Goal: Transaction & Acquisition: Purchase product/service

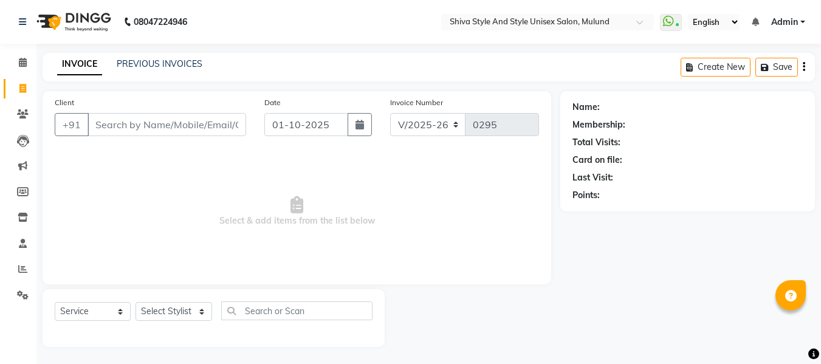
select select "7455"
select select "service"
click at [143, 122] on input "Client" at bounding box center [166, 123] width 159 height 23
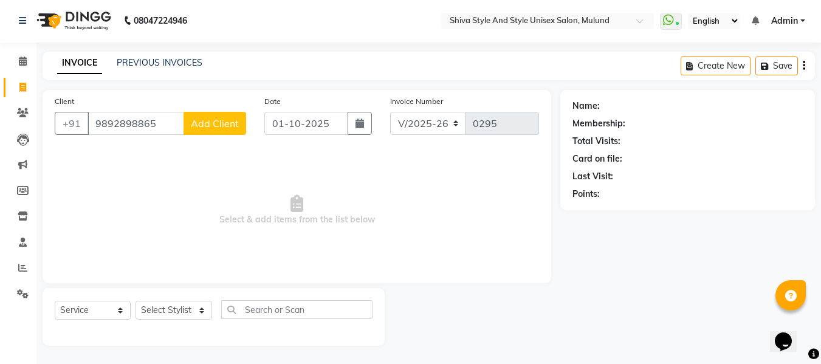
type input "9892898865"
click at [198, 117] on span "Add Client" at bounding box center [215, 123] width 48 height 12
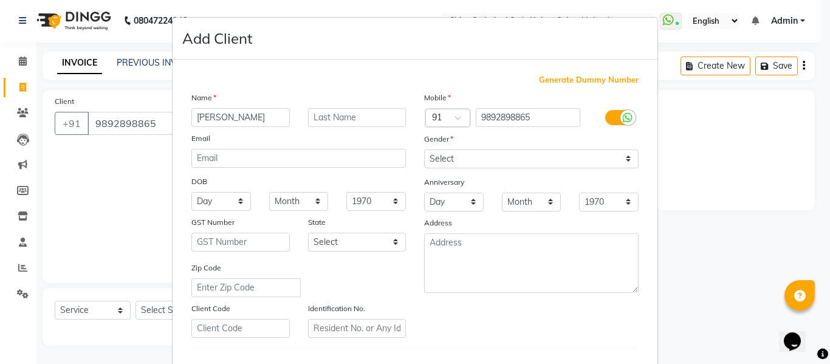
type input "[PERSON_NAME]"
click at [482, 160] on select "Select [DEMOGRAPHIC_DATA] [DEMOGRAPHIC_DATA] Other Prefer Not To Say" at bounding box center [531, 158] width 214 height 19
select select "[DEMOGRAPHIC_DATA]"
click at [424, 149] on select "Select [DEMOGRAPHIC_DATA] [DEMOGRAPHIC_DATA] Other Prefer Not To Say" at bounding box center [531, 158] width 214 height 19
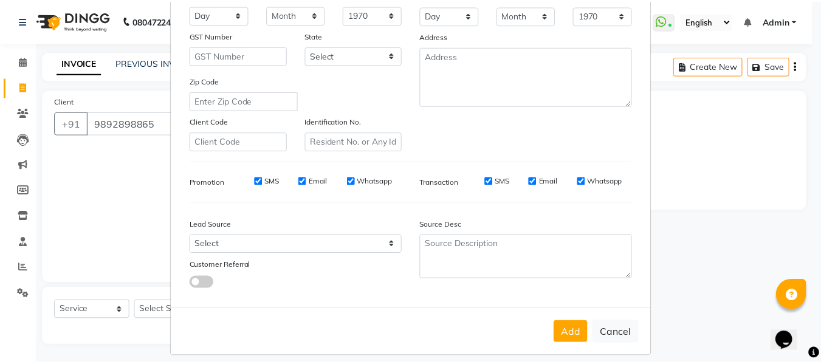
scroll to position [187, 0]
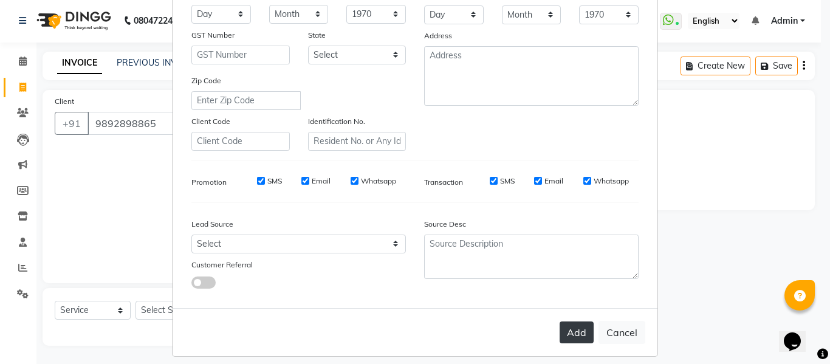
click at [569, 323] on button "Add" at bounding box center [577, 332] width 34 height 22
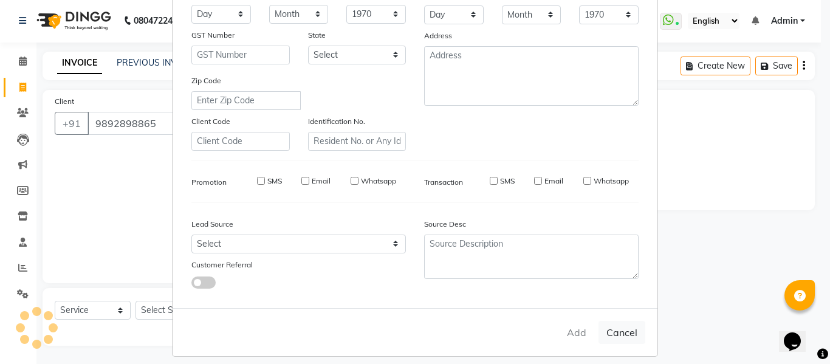
select select
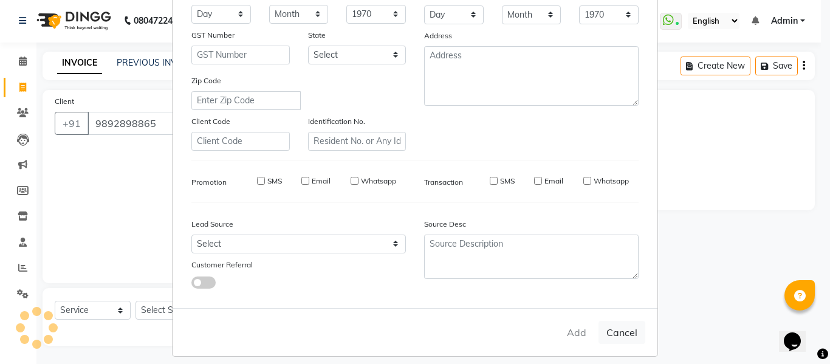
select select
checkbox input "false"
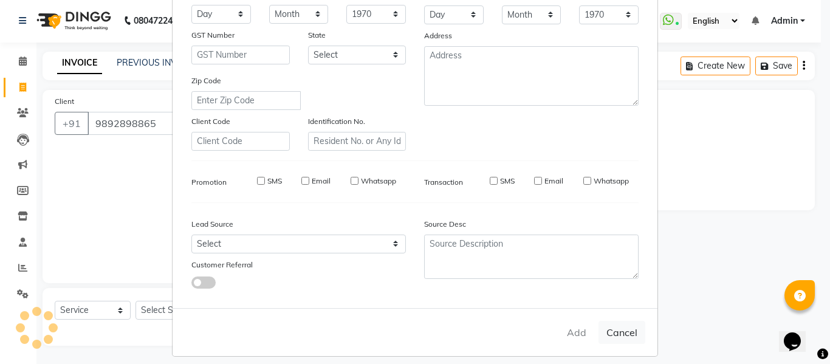
checkbox input "false"
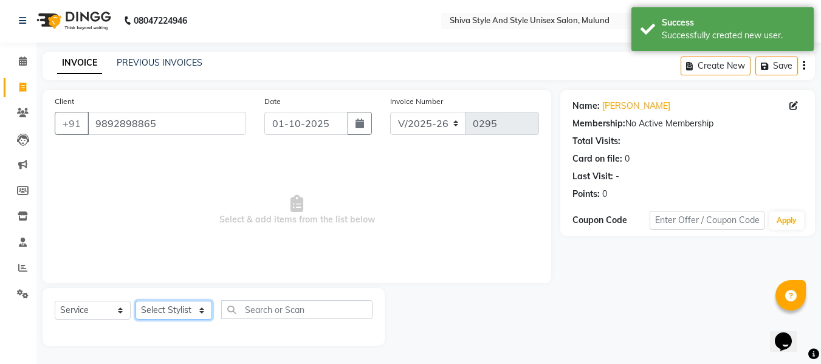
click at [163, 306] on select "Select Stylist Aalam kamre [PERSON_NAME] ganesh [PERSON_NAME] [PERSON_NAME] [PE…" at bounding box center [173, 310] width 77 height 19
select select "65531"
click at [135, 301] on select "Select Stylist Aalam kamre [PERSON_NAME] ganesh [PERSON_NAME] [PERSON_NAME] [PE…" at bounding box center [173, 310] width 77 height 19
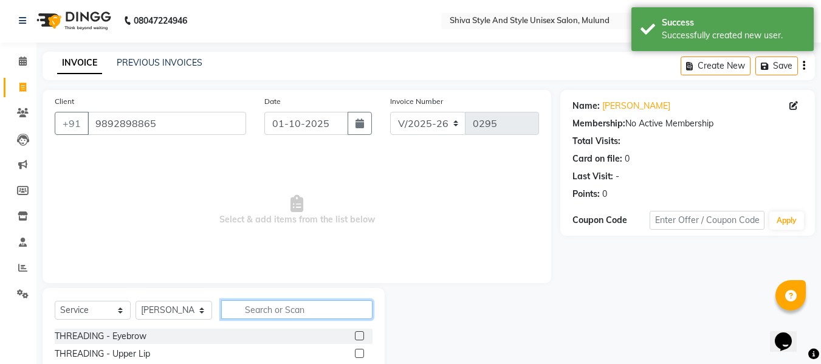
click at [301, 307] on input "text" at bounding box center [296, 309] width 151 height 19
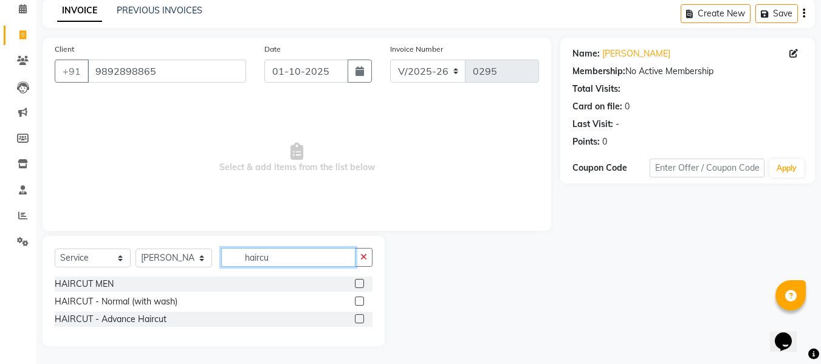
scroll to position [53, 0]
type input "haircu"
click at [357, 284] on label at bounding box center [359, 283] width 9 height 9
click at [357, 284] on input "checkbox" at bounding box center [359, 285] width 8 height 8
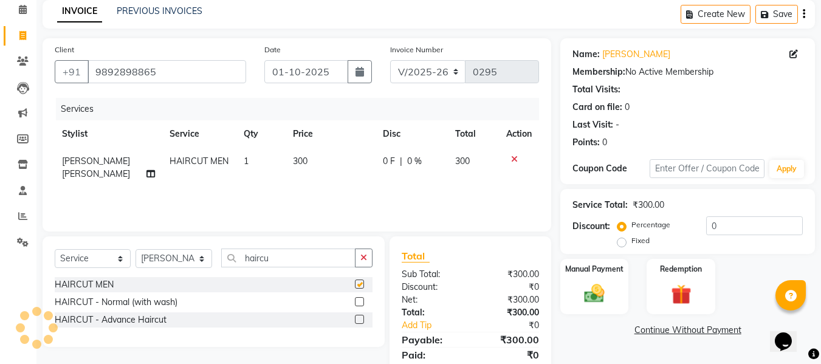
checkbox input "false"
click at [309, 253] on input "haircu" at bounding box center [288, 257] width 134 height 19
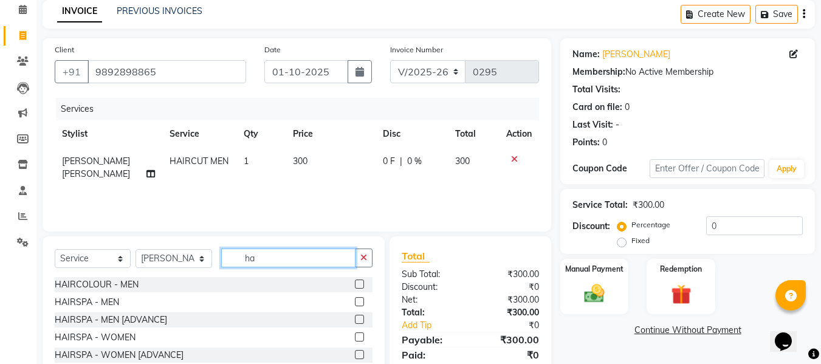
type input "h"
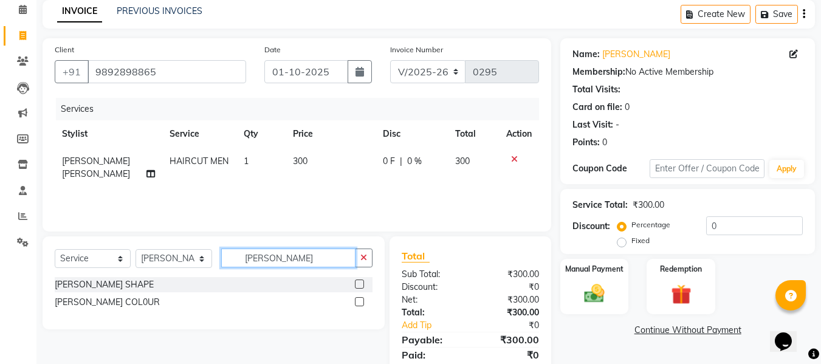
type input "[PERSON_NAME]"
click at [361, 284] on label at bounding box center [359, 283] width 9 height 9
click at [361, 284] on input "checkbox" at bounding box center [359, 285] width 8 height 8
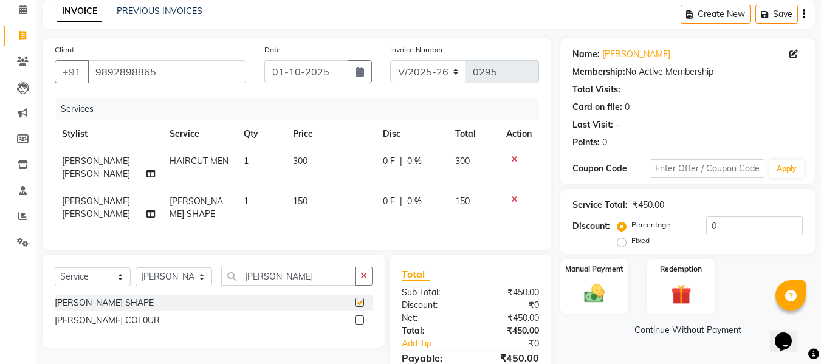
checkbox input "false"
click at [575, 286] on div "Manual Payment" at bounding box center [594, 287] width 71 height 58
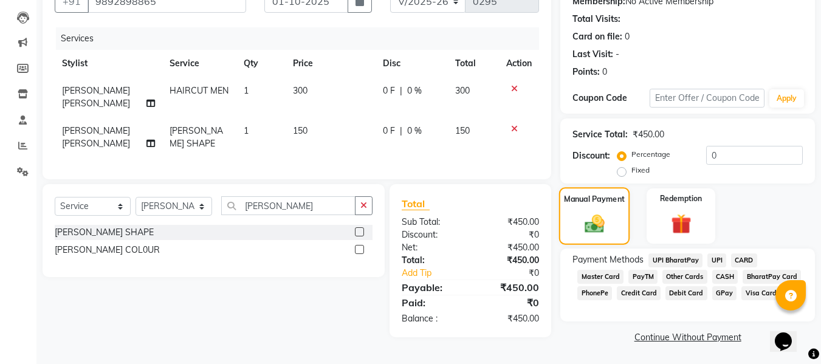
scroll to position [124, 0]
click at [723, 296] on span "GPay" at bounding box center [724, 293] width 25 height 14
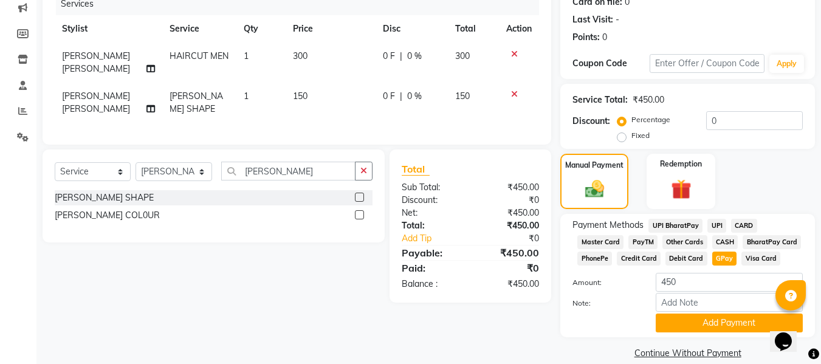
scroll to position [166, 0]
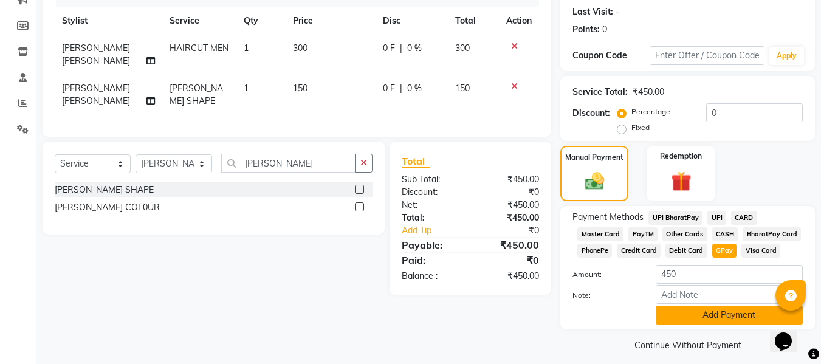
click at [715, 314] on button "Add Payment" at bounding box center [729, 315] width 147 height 19
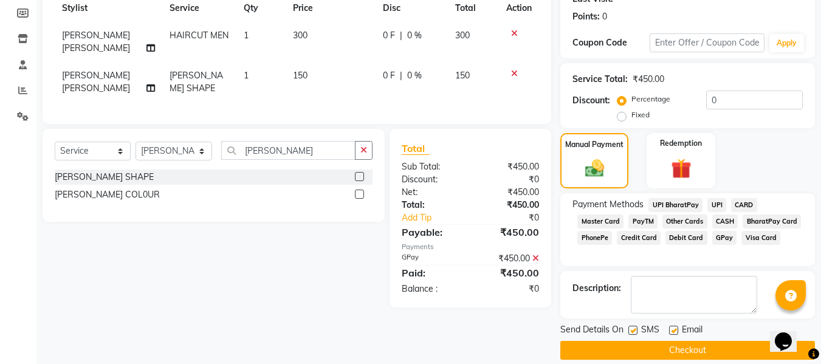
scroll to position [193, 0]
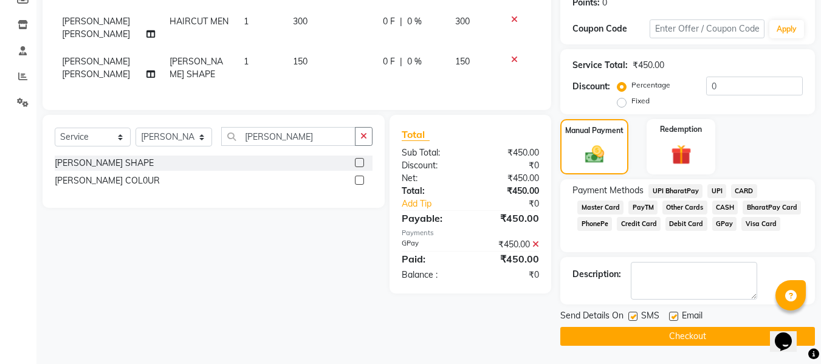
click at [711, 330] on button "Checkout" at bounding box center [687, 336] width 255 height 19
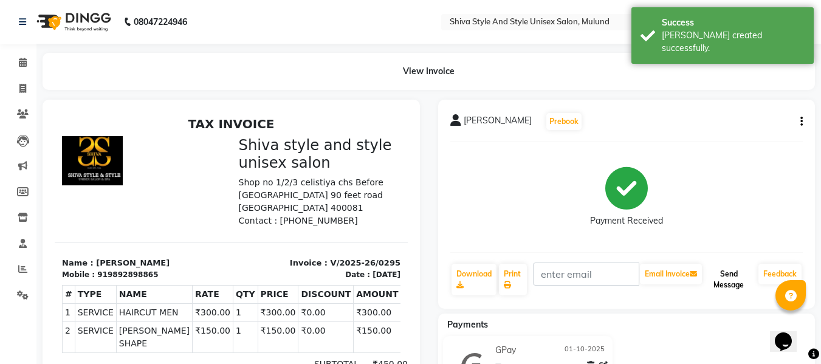
click at [728, 281] on button "Send Message" at bounding box center [728, 280] width 49 height 32
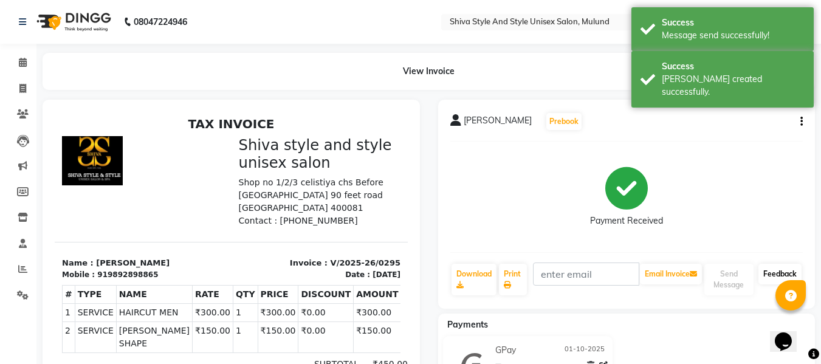
click at [767, 270] on link "Feedback" at bounding box center [779, 274] width 43 height 21
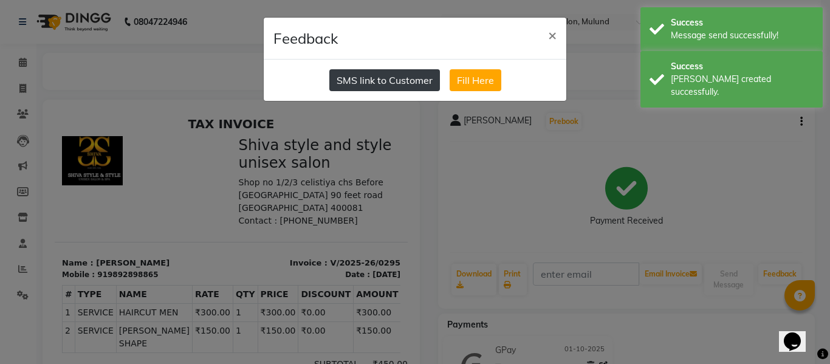
click at [390, 72] on button "SMS link to Customer" at bounding box center [384, 80] width 111 height 22
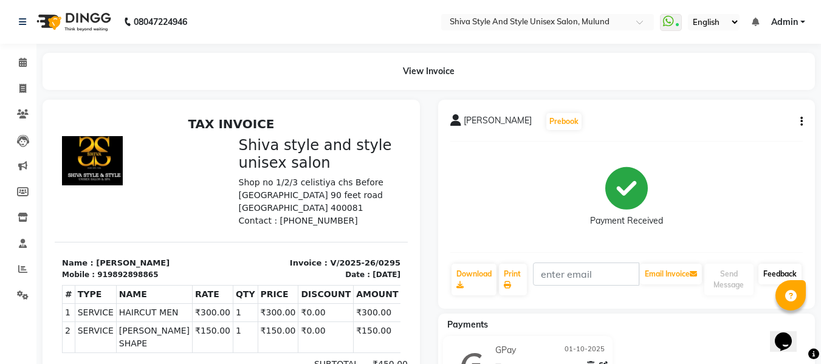
scroll to position [125, 0]
